Goal: Task Accomplishment & Management: Manage account settings

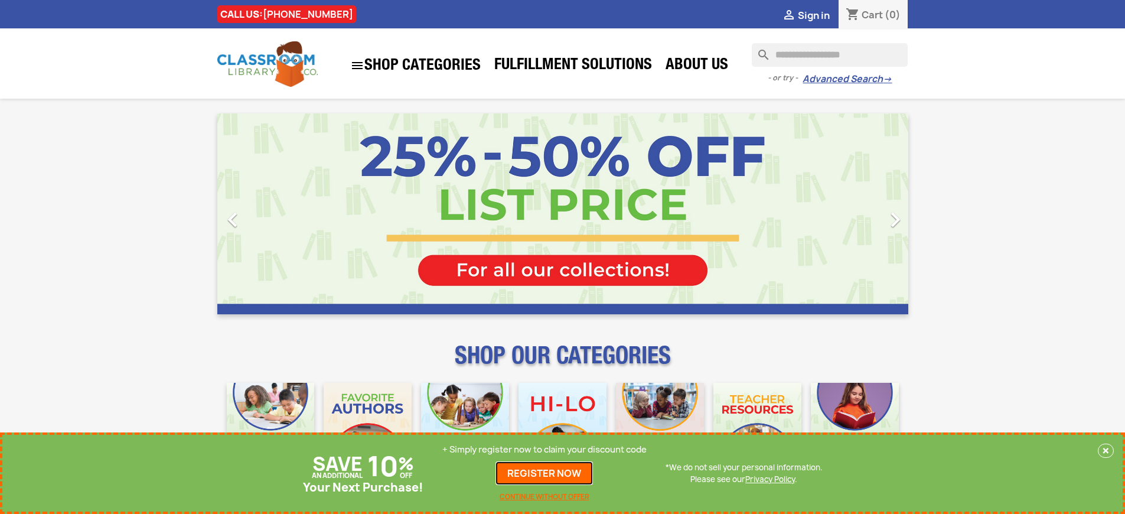
click at [544, 473] on link "REGISTER NOW" at bounding box center [543, 473] width 97 height 24
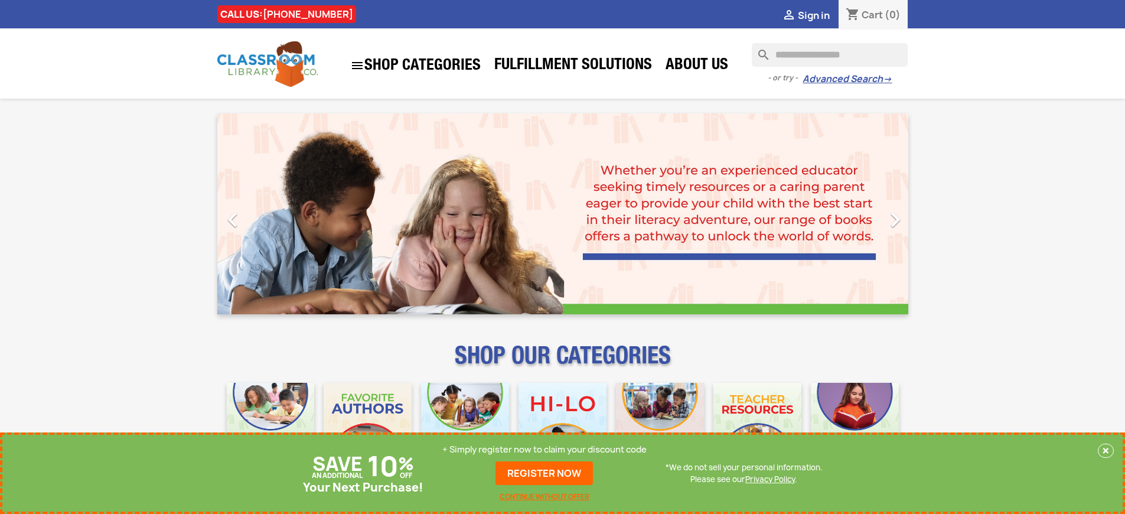
click at [544, 449] on p "+ Simply register now to claim your discount code" at bounding box center [544, 449] width 204 height 12
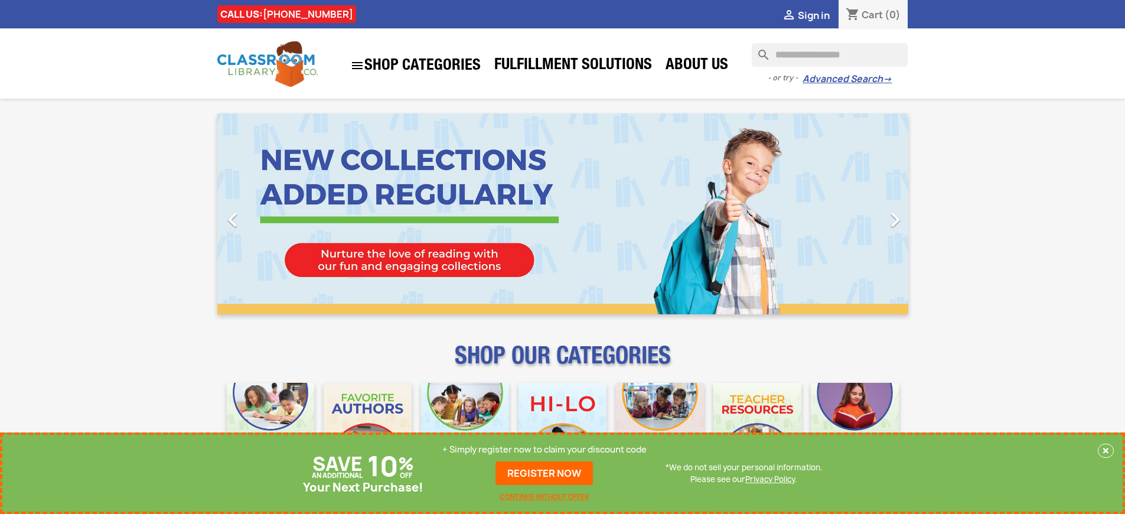
click at [544, 449] on p "+ Simply register now to claim your discount code" at bounding box center [544, 449] width 204 height 12
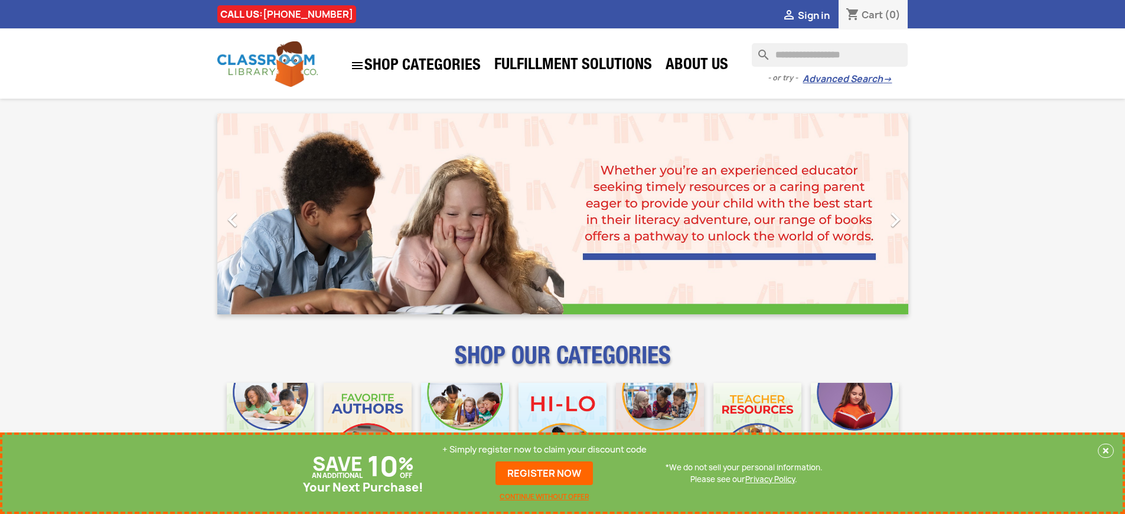
click at [544, 449] on p "+ Simply register now to claim your discount code" at bounding box center [544, 449] width 204 height 12
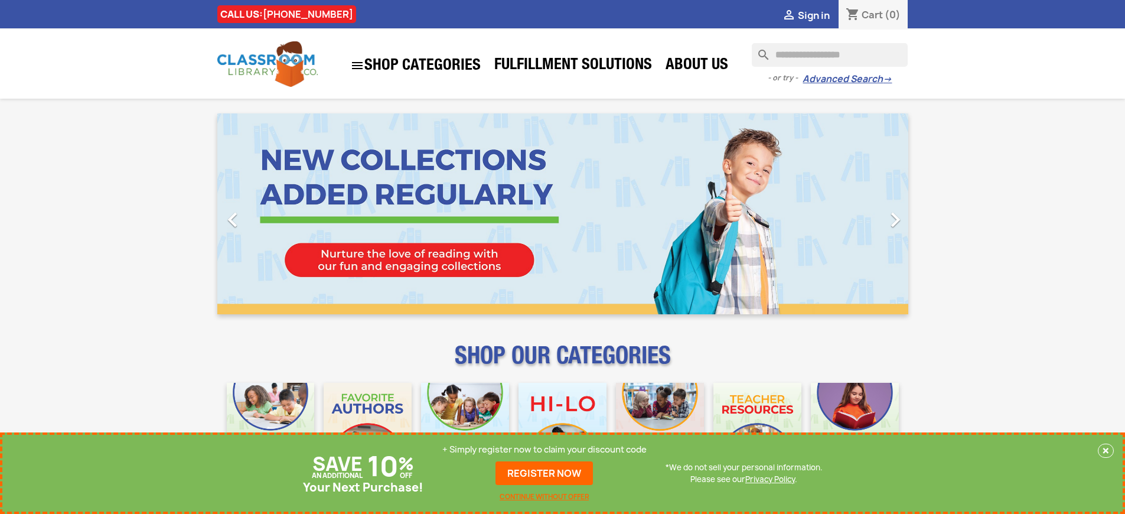
click at [544, 449] on p "+ Simply register now to claim your discount code" at bounding box center [544, 449] width 204 height 12
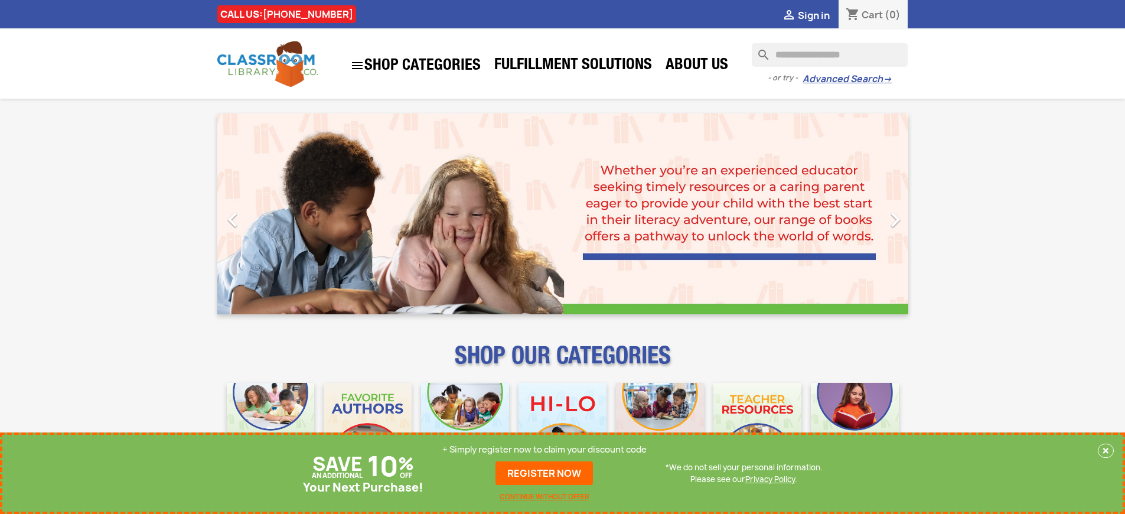
click at [544, 449] on p "+ Simply register now to claim your discount code" at bounding box center [544, 449] width 204 height 12
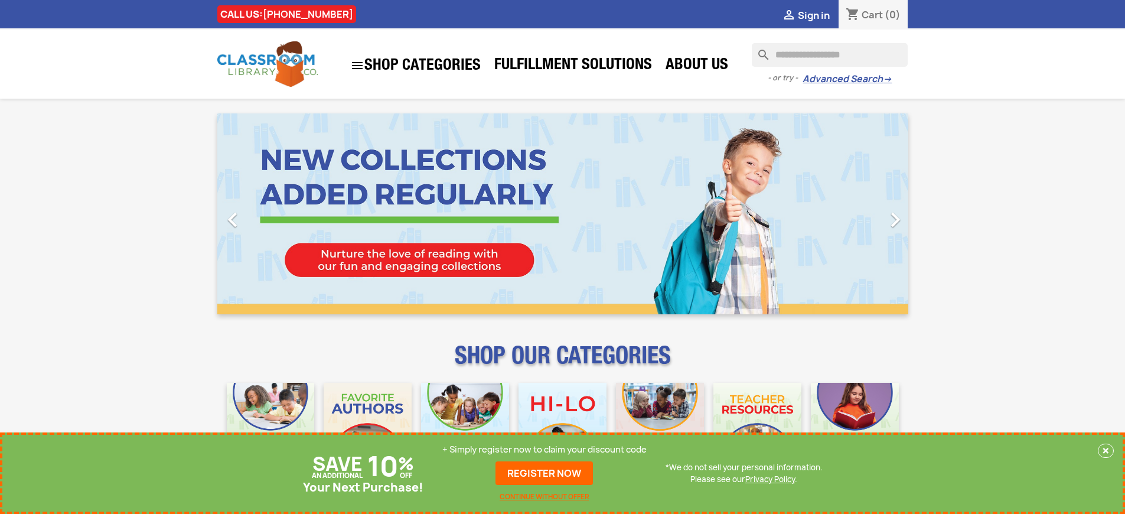
click at [544, 449] on p "+ Simply register now to claim your discount code" at bounding box center [544, 449] width 204 height 12
click at [544, 473] on link "REGISTER NOW" at bounding box center [543, 473] width 97 height 24
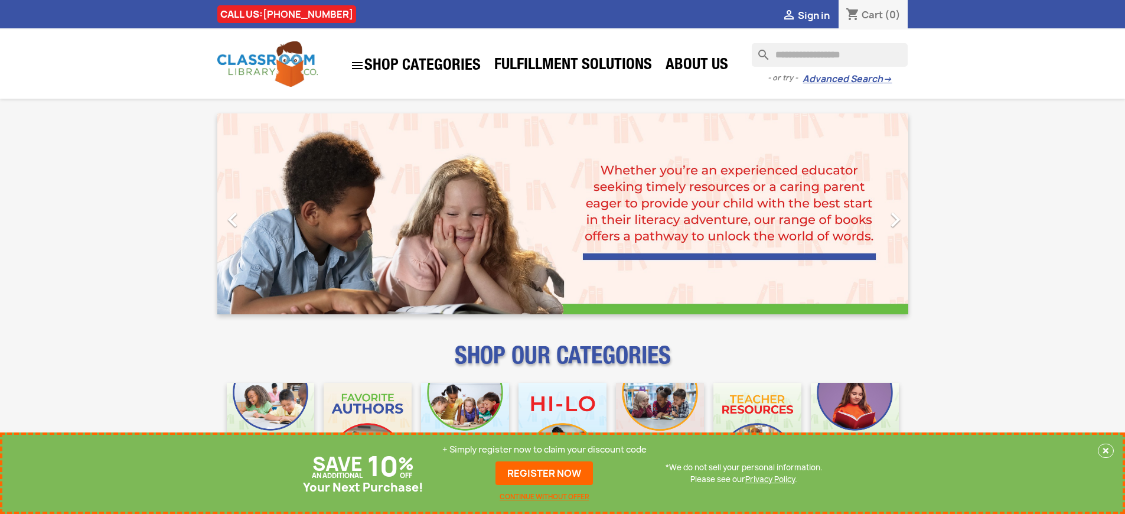
click at [544, 449] on p "+ Simply register now to claim your discount code" at bounding box center [544, 449] width 204 height 12
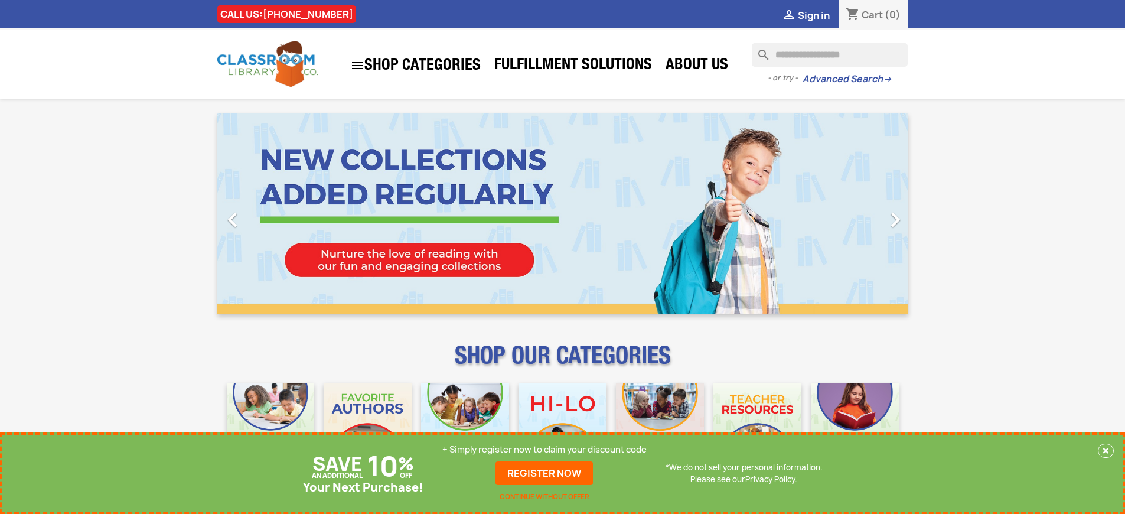
click at [544, 449] on p "+ Simply register now to claim your discount code" at bounding box center [544, 449] width 204 height 12
click at [544, 473] on link "REGISTER NOW" at bounding box center [543, 473] width 97 height 24
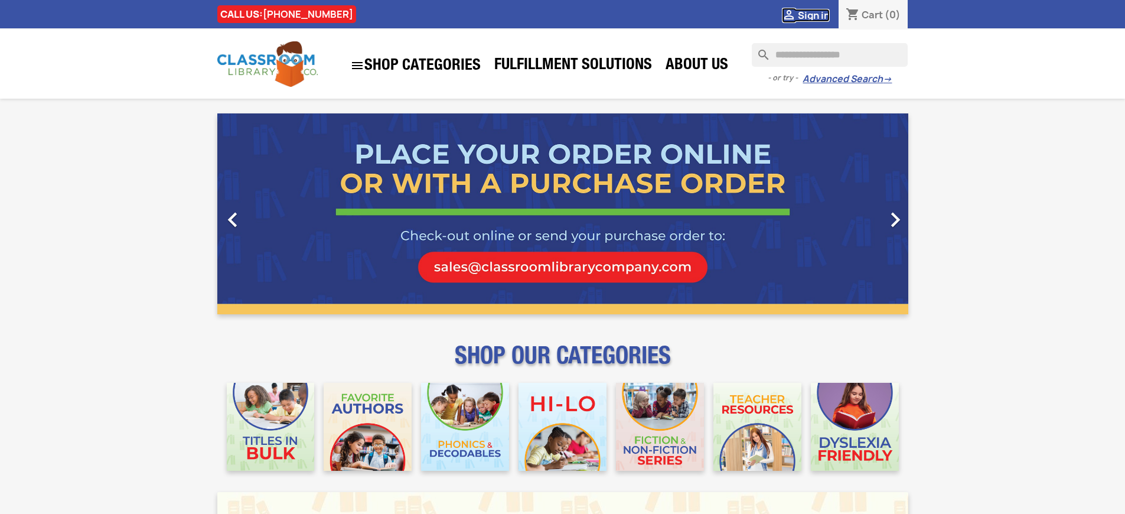
click at [813, 15] on span "Sign in" at bounding box center [814, 15] width 32 height 13
